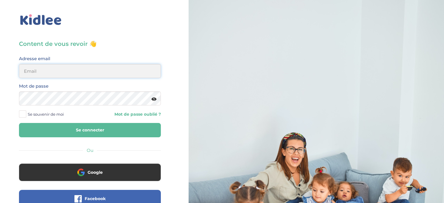
click at [93, 67] on input "email" at bounding box center [90, 71] width 142 height 14
click at [55, 74] on input "email" at bounding box center [90, 71] width 142 height 14
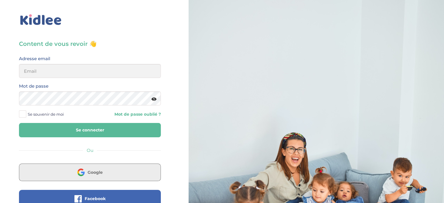
click at [95, 173] on span "Google" at bounding box center [95, 172] width 15 height 6
click at [114, 167] on button "Google" at bounding box center [90, 172] width 142 height 18
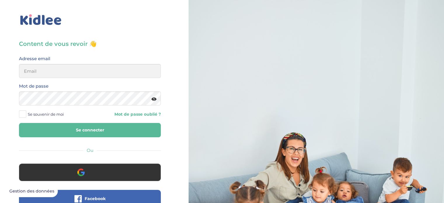
click at [114, 167] on button "Google" at bounding box center [90, 172] width 142 height 18
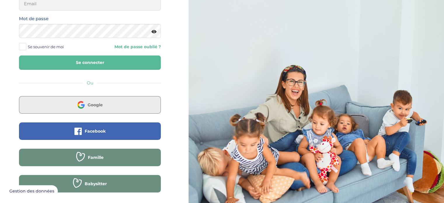
click at [103, 102] on button "Google" at bounding box center [90, 105] width 142 height 18
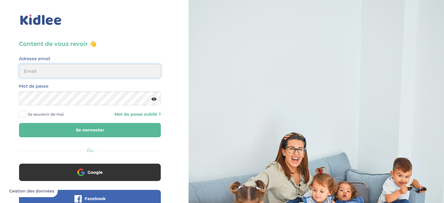
click at [80, 77] on input "email" at bounding box center [90, 71] width 142 height 14
type input "[EMAIL_ADDRESS][DOMAIN_NAME]"
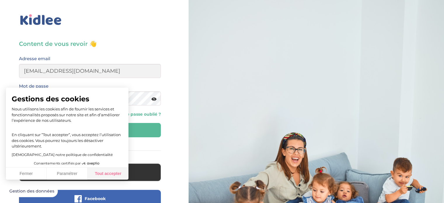
click at [111, 177] on button "Tout accepter" at bounding box center [108, 174] width 41 height 12
checkbox input "true"
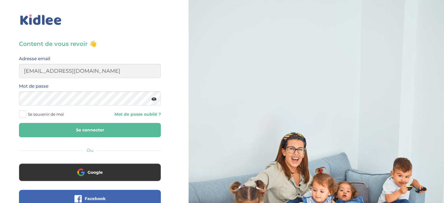
click at [120, 130] on button "Se connecter" at bounding box center [90, 130] width 142 height 14
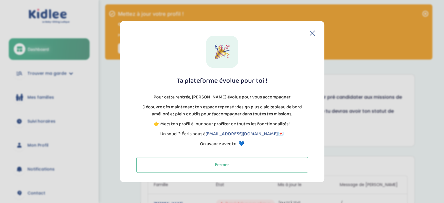
click at [311, 32] on icon at bounding box center [312, 33] width 5 height 5
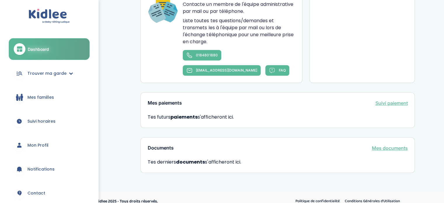
scroll to position [409, 0]
click at [56, 70] on span "Trouver ma garde" at bounding box center [46, 73] width 39 height 6
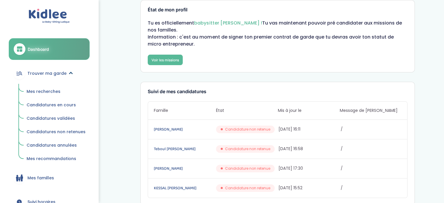
scroll to position [75, 0]
click at [50, 93] on span "Mes recherches" at bounding box center [44, 91] width 34 height 6
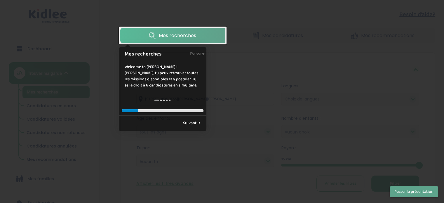
scroll to position [113, 0]
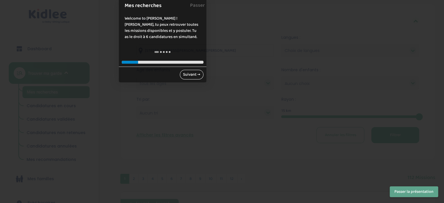
click at [199, 71] on link "Suivant →" at bounding box center [192, 75] width 24 height 10
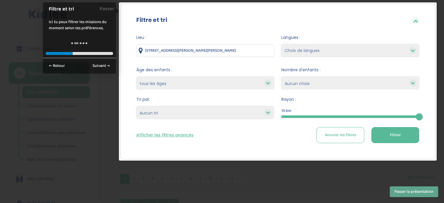
click at [313, 47] on select "Choix de langues Allemand Anglais Espagnol Grec Russe Français Coréen" at bounding box center [350, 50] width 138 height 13
select select "2"
click at [281, 44] on select "Choix de langues Allemand Anglais Espagnol Grec Russe Français Coréen" at bounding box center [350, 50] width 138 height 13
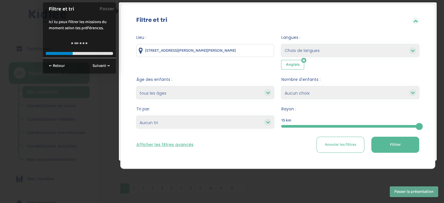
click at [317, 54] on select "Choix de langues Allemand Anglais Espagnol Grec Russe Français Coréen" at bounding box center [350, 50] width 138 height 13
select select "12"
click at [281, 44] on select "Choix de langues Allemand Anglais Espagnol Grec Russe Français Coréen" at bounding box center [350, 50] width 138 height 13
select select
click at [352, 87] on select "1 2 3 4 Aucun choix" at bounding box center [350, 92] width 138 height 13
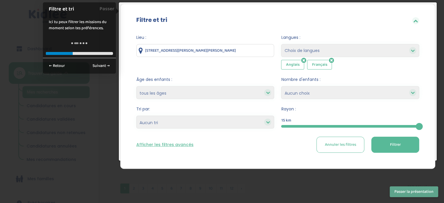
click at [314, 81] on span "Nombre d'enfants :" at bounding box center [350, 79] width 138 height 6
click at [387, 144] on button "Filtrer" at bounding box center [395, 145] width 48 height 16
click at [390, 188] on button "Passer la présentation" at bounding box center [414, 191] width 48 height 11
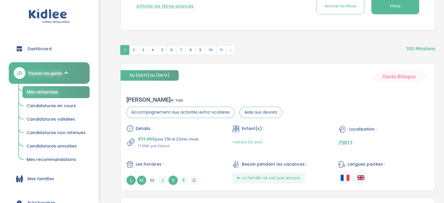
scroll to position [294, 0]
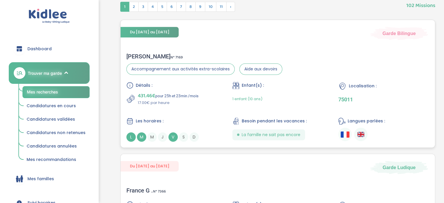
click at [201, 114] on div "Détails : 431.46€ pour 25h et 23min /mois 17.00€ par heure Enfant(s) : 1 enfant…" at bounding box center [277, 112] width 303 height 60
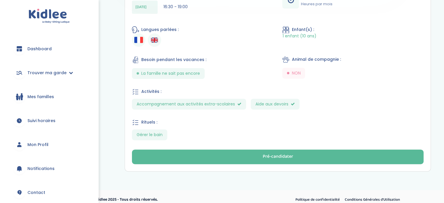
scroll to position [278, 0]
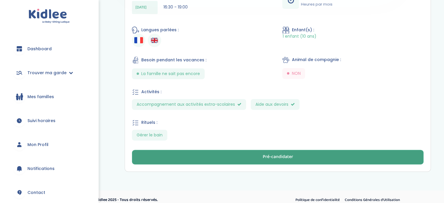
click at [231, 150] on button "Pré-candidater" at bounding box center [278, 157] width 292 height 15
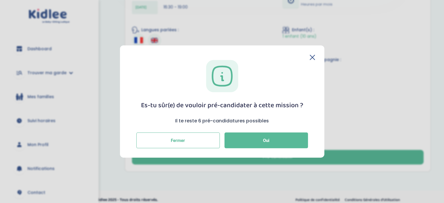
click at [0, 0] on icon at bounding box center [0, 0] width 0 height 0
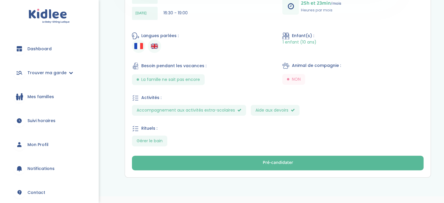
scroll to position [272, 0]
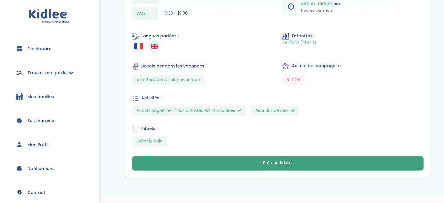
click at [242, 156] on button "Pré-candidater" at bounding box center [278, 163] width 292 height 15
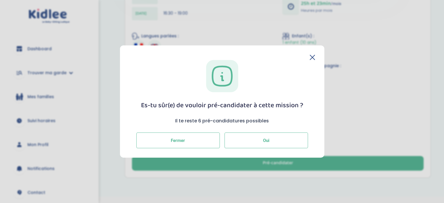
click at [275, 139] on button "Oui" at bounding box center [265, 140] width 83 height 16
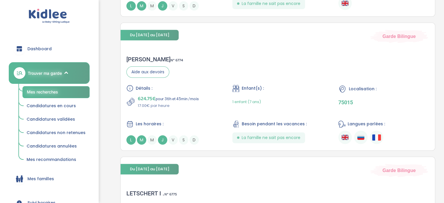
scroll to position [445, 0]
click at [135, 58] on div "Alena M . N° 6774" at bounding box center [154, 58] width 57 height 7
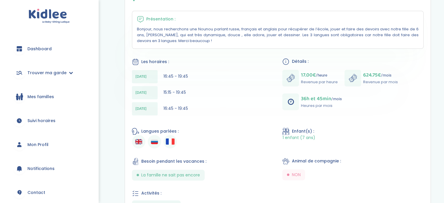
scroll to position [248, 0]
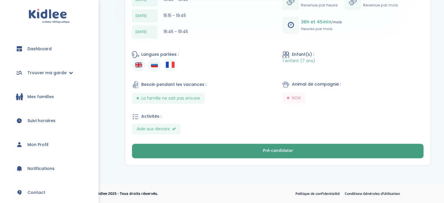
click at [217, 153] on button "Pré-candidater" at bounding box center [278, 151] width 292 height 15
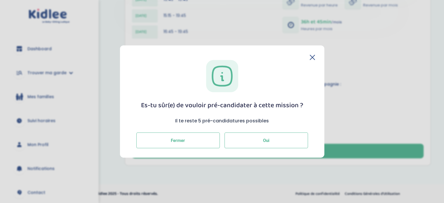
drag, startPoint x: 266, startPoint y: 147, endPoint x: 263, endPoint y: 146, distance: 3.9
click at [263, 146] on button "Oui" at bounding box center [265, 140] width 83 height 16
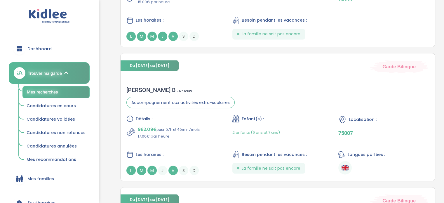
scroll to position [1054, 0]
click at [146, 87] on div "Delphine B . N° 6949" at bounding box center [180, 89] width 108 height 7
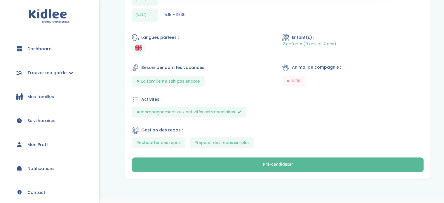
scroll to position [288, 0]
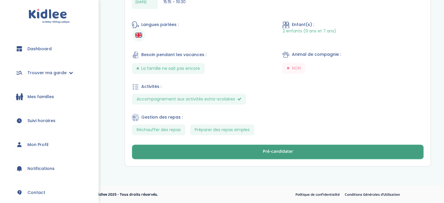
click at [235, 150] on button "Pré-candidater" at bounding box center [278, 151] width 292 height 15
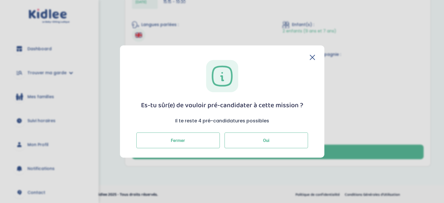
click at [254, 142] on button "Oui" at bounding box center [265, 140] width 83 height 16
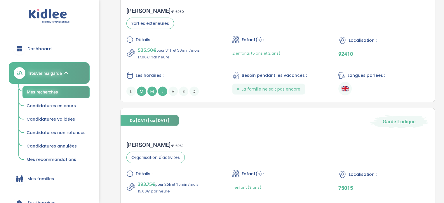
scroll to position [1093, 0]
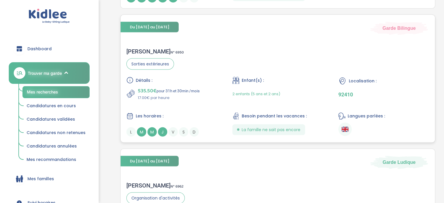
click at [144, 53] on div "Laura B . N° 6950" at bounding box center [154, 51] width 57 height 7
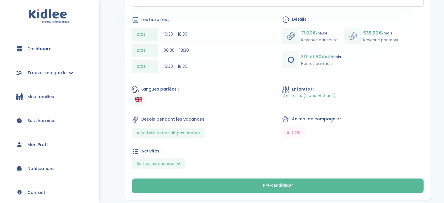
scroll to position [202, 0]
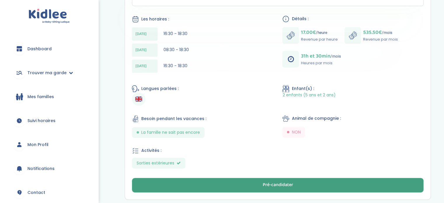
click at [207, 185] on button "Pré-candidater" at bounding box center [278, 185] width 292 height 15
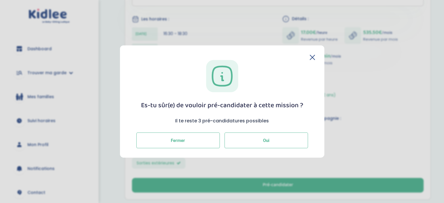
click at [256, 135] on button "Oui" at bounding box center [265, 140] width 83 height 16
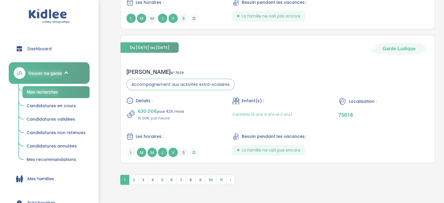
scroll to position [1501, 0]
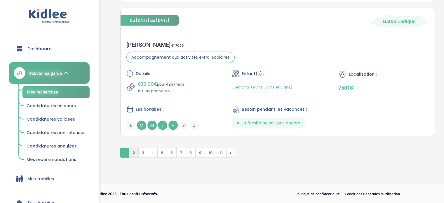
click at [132, 151] on span "2" at bounding box center [134, 153] width 10 height 10
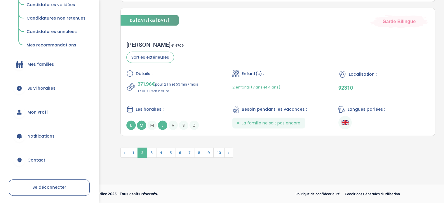
scroll to position [135, 0]
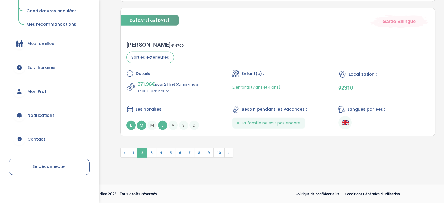
click at [31, 136] on span "Contact" at bounding box center [36, 139] width 18 height 6
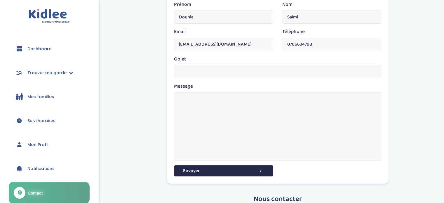
scroll to position [62, 0]
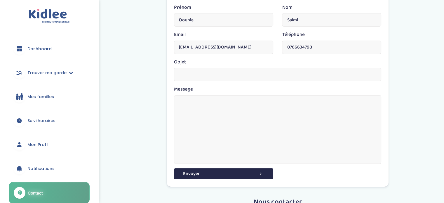
click at [203, 102] on textarea at bounding box center [277, 129] width 207 height 69
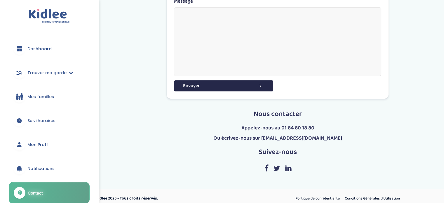
scroll to position [90, 0]
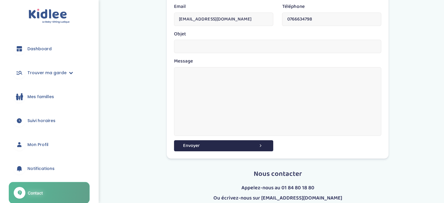
click at [229, 49] on input "text" at bounding box center [277, 46] width 207 height 13
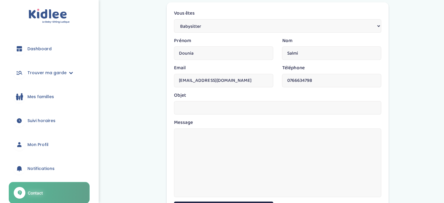
scroll to position [28, 0]
click at [59, 76] on span "Trouver ma garde" at bounding box center [46, 73] width 39 height 6
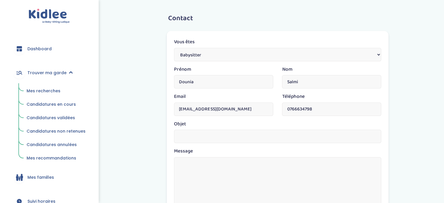
click at [49, 92] on span "Mes recherches" at bounding box center [44, 91] width 34 height 6
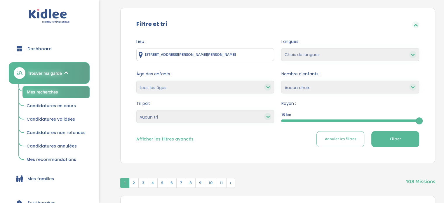
scroll to position [109, 0]
click at [320, 85] on select "1 2 3 4 Aucun choix" at bounding box center [350, 87] width 138 height 13
select select "1"
click at [281, 81] on select "1 2 3 4 Aucun choix" at bounding box center [350, 87] width 138 height 13
click at [245, 83] on select "moins de 3 ans entre 3 et 6 ans plus de 6 ans tous les âges" at bounding box center [205, 87] width 138 height 13
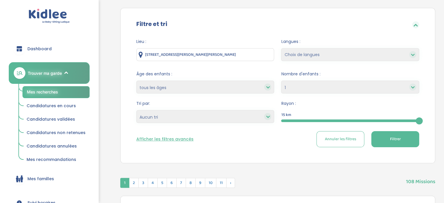
select select "+6"
click at [136, 81] on select "moins de 3 ans entre 3 et 6 ans plus de 6 ans tous les âges" at bounding box center [205, 87] width 138 height 13
click at [396, 136] on span "Filtrer" at bounding box center [395, 139] width 11 height 6
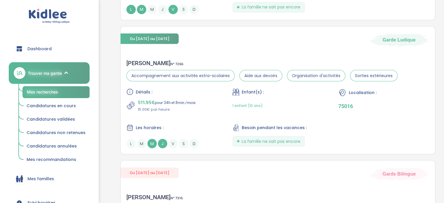
scroll to position [1084, 0]
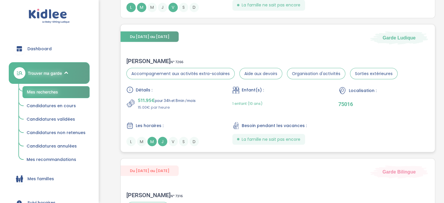
click at [174, 98] on p "511.95€ pour 34h et 8min /mois" at bounding box center [167, 100] width 58 height 8
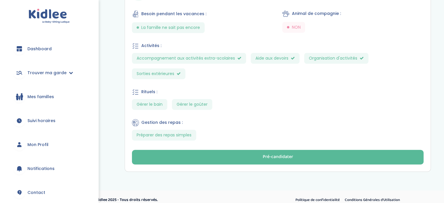
scroll to position [305, 0]
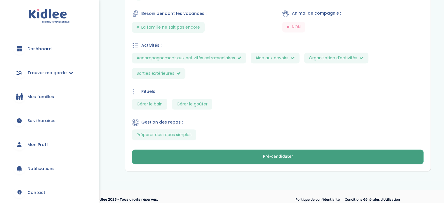
click at [233, 150] on button "Pré-candidater" at bounding box center [278, 156] width 292 height 15
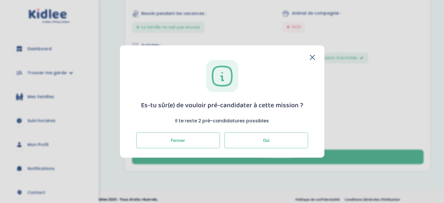
click at [277, 132] on button "Oui" at bounding box center [265, 140] width 83 height 16
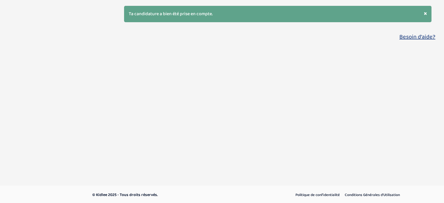
select select "+6"
select select "1"
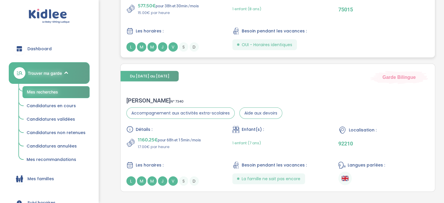
scroll to position [1506, 0]
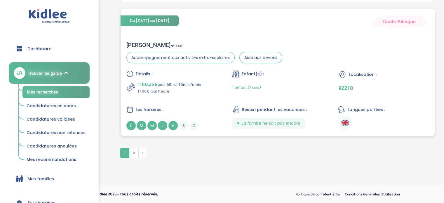
click at [182, 81] on p "1160.25€ pour 68h et 15min /mois" at bounding box center [169, 84] width 63 height 8
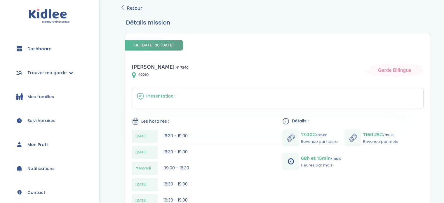
scroll to position [44, 0]
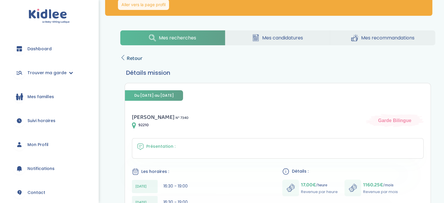
click at [121, 55] on icon at bounding box center [122, 57] width 5 height 5
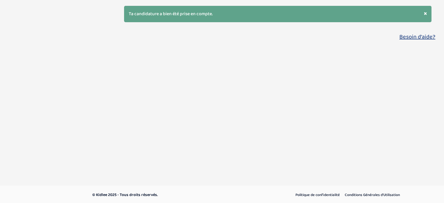
select select "+6"
select select "1"
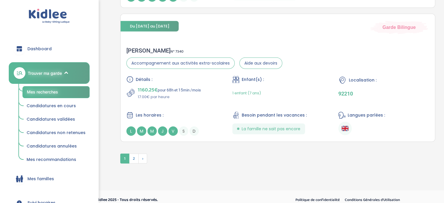
scroll to position [1506, 0]
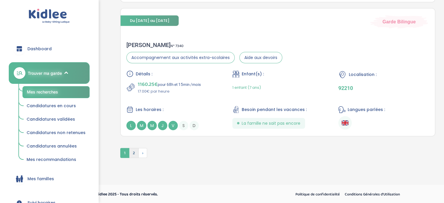
click at [135, 151] on span "2" at bounding box center [134, 153] width 10 height 10
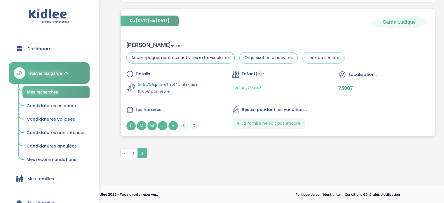
click at [177, 76] on div "Détails :" at bounding box center [171, 73] width 91 height 7
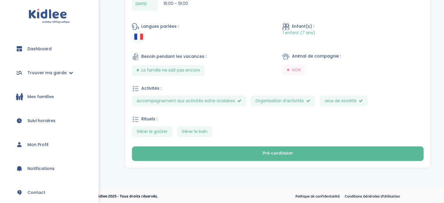
scroll to position [309, 0]
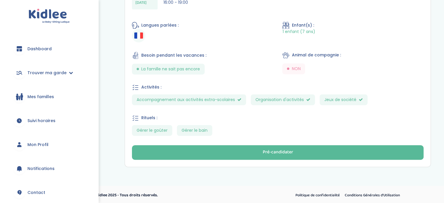
click at [266, 100] on span "Organisation d'activités" at bounding box center [283, 99] width 64 height 11
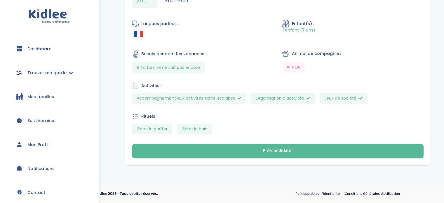
scroll to position [310, 0]
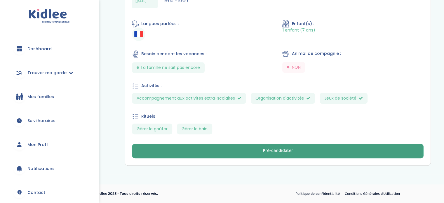
click at [215, 151] on button "Pré-candidater" at bounding box center [278, 151] width 292 height 15
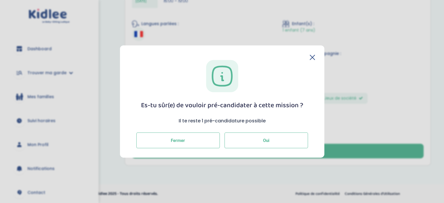
click at [246, 140] on button "Oui" at bounding box center [265, 140] width 83 height 16
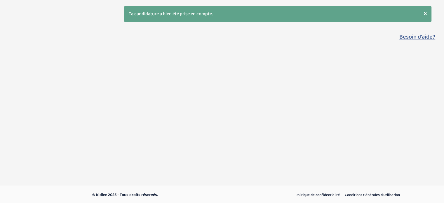
select select "+6"
select select "1"
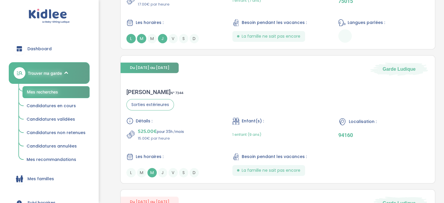
scroll to position [460, 0]
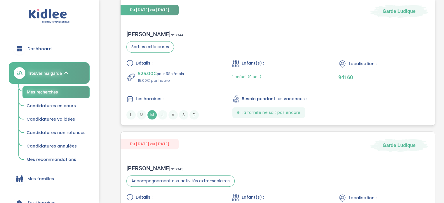
click at [145, 31] on div "[PERSON_NAME] N° 7344" at bounding box center [154, 34] width 57 height 7
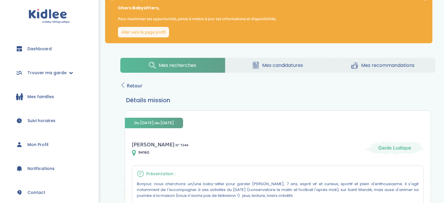
scroll to position [16, 0]
click at [65, 77] on link "Trouver ma garde" at bounding box center [49, 72] width 81 height 21
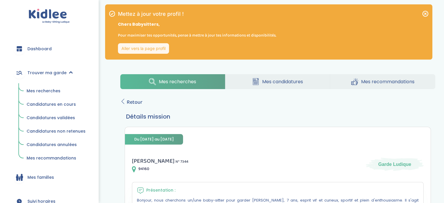
click at [51, 107] on span "Candidatures en cours" at bounding box center [51, 104] width 49 height 6
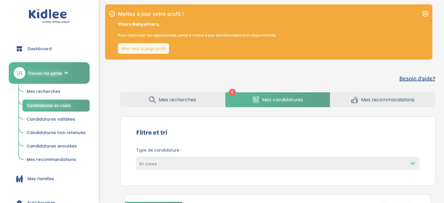
click at [389, 99] on span "Mes recommandations" at bounding box center [387, 99] width 53 height 7
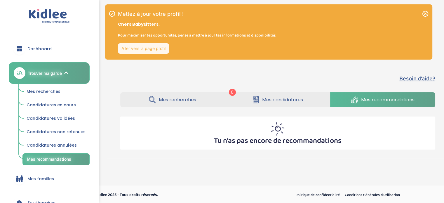
scroll to position [1, 0]
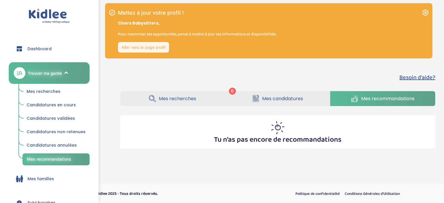
click at [268, 119] on div "Tu n’as pas encore de recommandations" at bounding box center [277, 131] width 315 height 33
click at [128, 45] on link "Aller vers la page profil" at bounding box center [143, 47] width 51 height 11
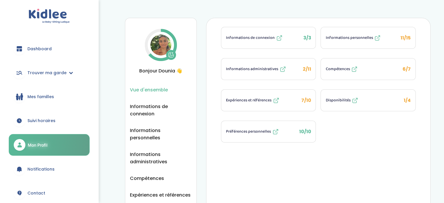
click at [306, 66] on span "2/11" at bounding box center [306, 69] width 8 height 7
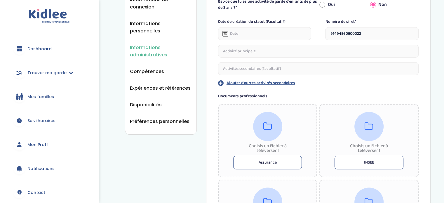
scroll to position [108, 0]
click at [264, 53] on input "text" at bounding box center [318, 50] width 200 height 13
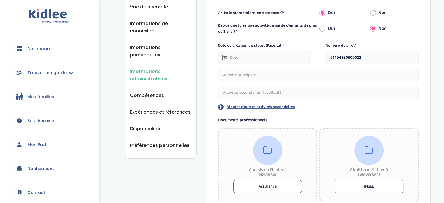
scroll to position [84, 0]
click at [267, 75] on input "text" at bounding box center [318, 75] width 200 height 13
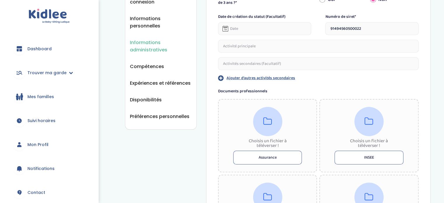
scroll to position [48, 0]
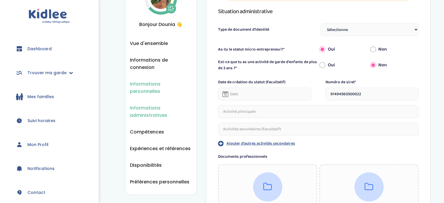
click at [150, 83] on span "Informations personnelles" at bounding box center [161, 87] width 62 height 15
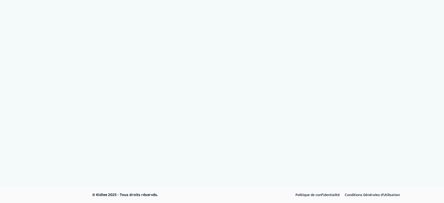
select select "1"
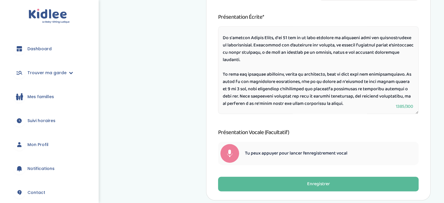
scroll to position [14, 0]
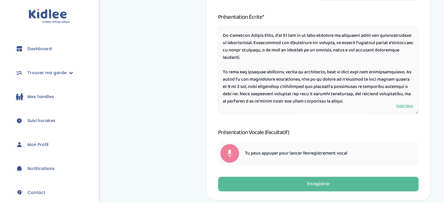
click at [287, 36] on textarea at bounding box center [318, 70] width 200 height 88
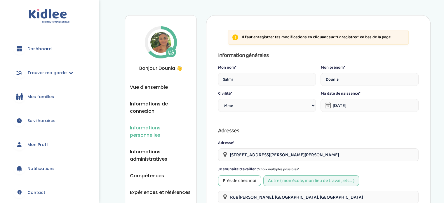
scroll to position [0, 0]
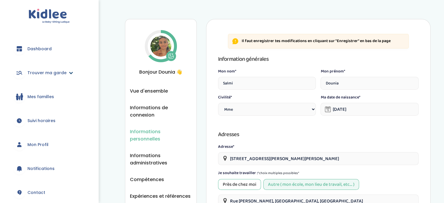
click at [57, 72] on span "Trouver ma garde" at bounding box center [46, 73] width 39 height 6
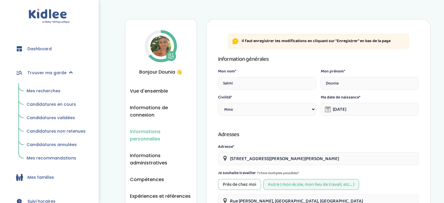
click at [59, 105] on span "Candidatures en cours" at bounding box center [51, 104] width 49 height 6
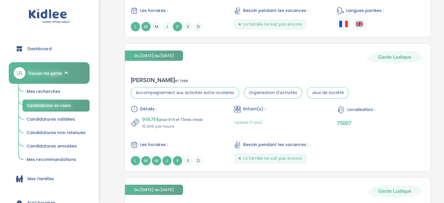
scroll to position [215, 0]
